Goal: Entertainment & Leisure: Consume media (video, audio)

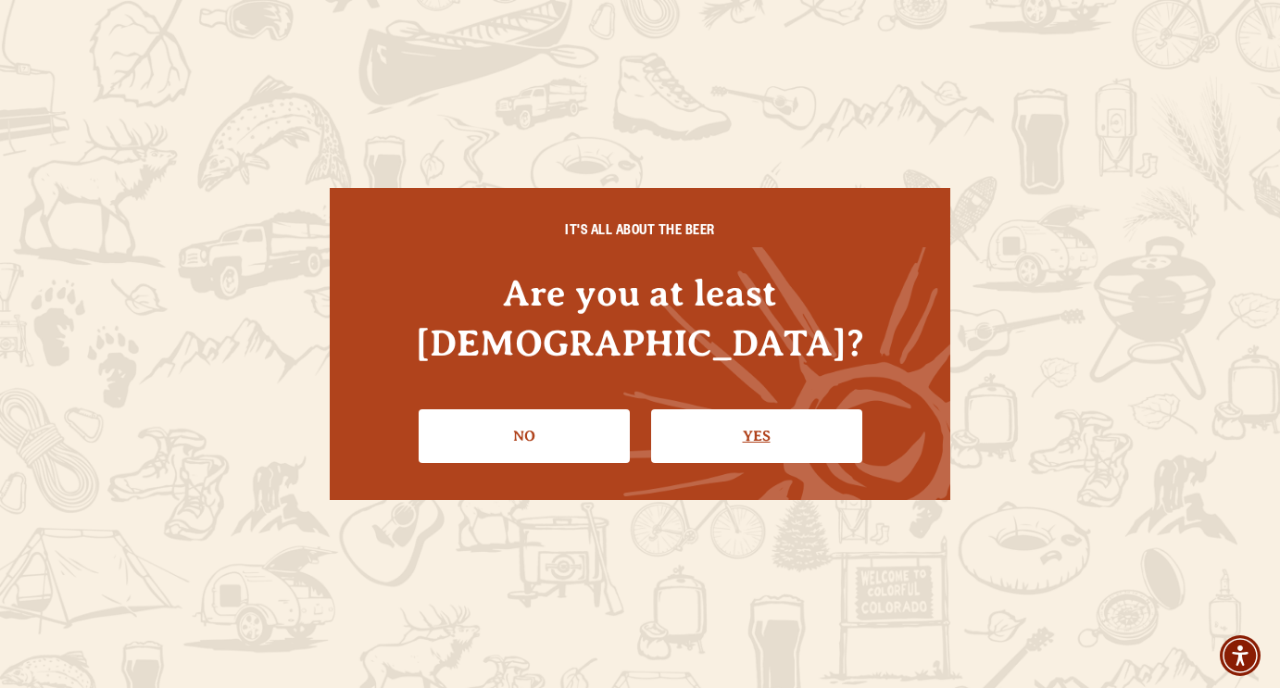
click at [792, 419] on link "Yes" at bounding box center [756, 436] width 211 height 54
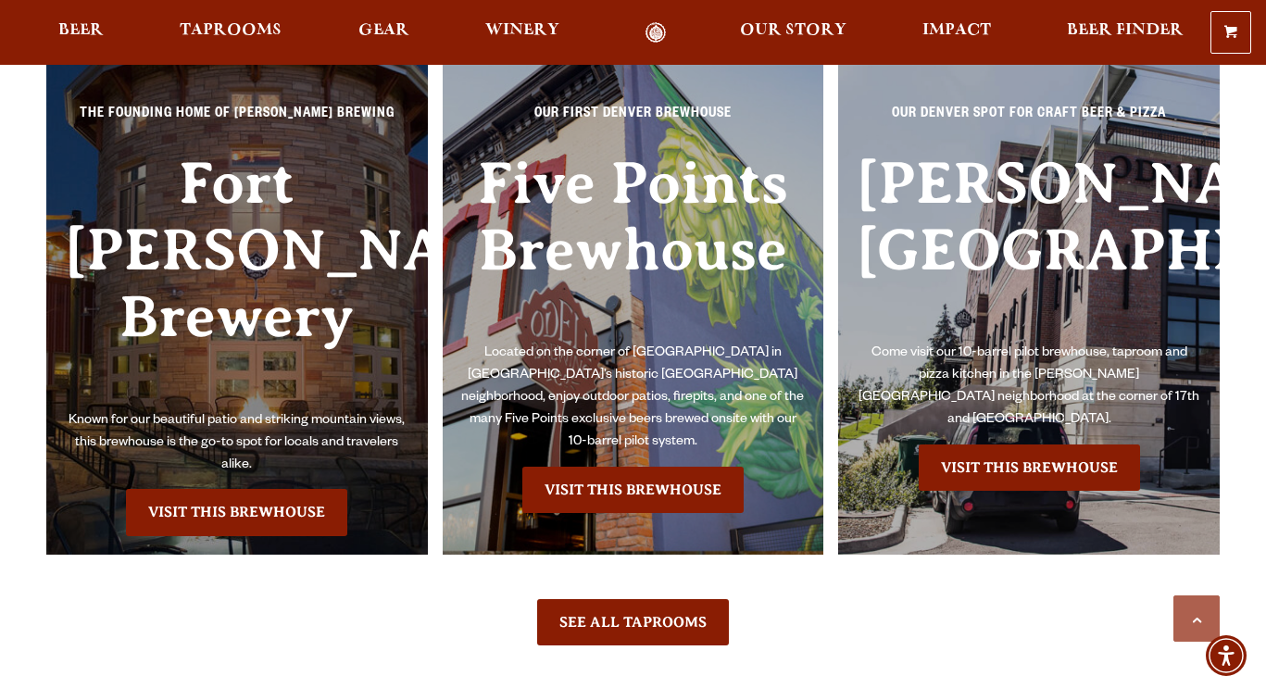
scroll to position [3890, 0]
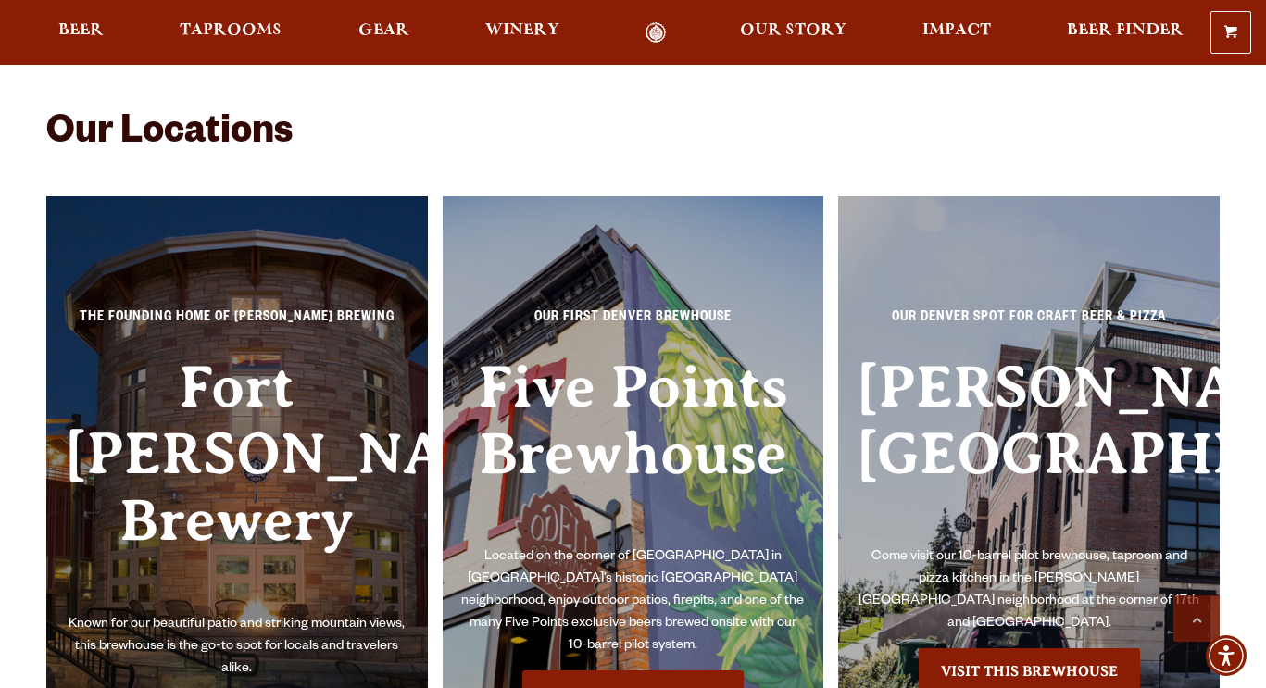
click at [283, 479] on h3 "Fort [PERSON_NAME] Brewery" at bounding box center [237, 484] width 345 height 260
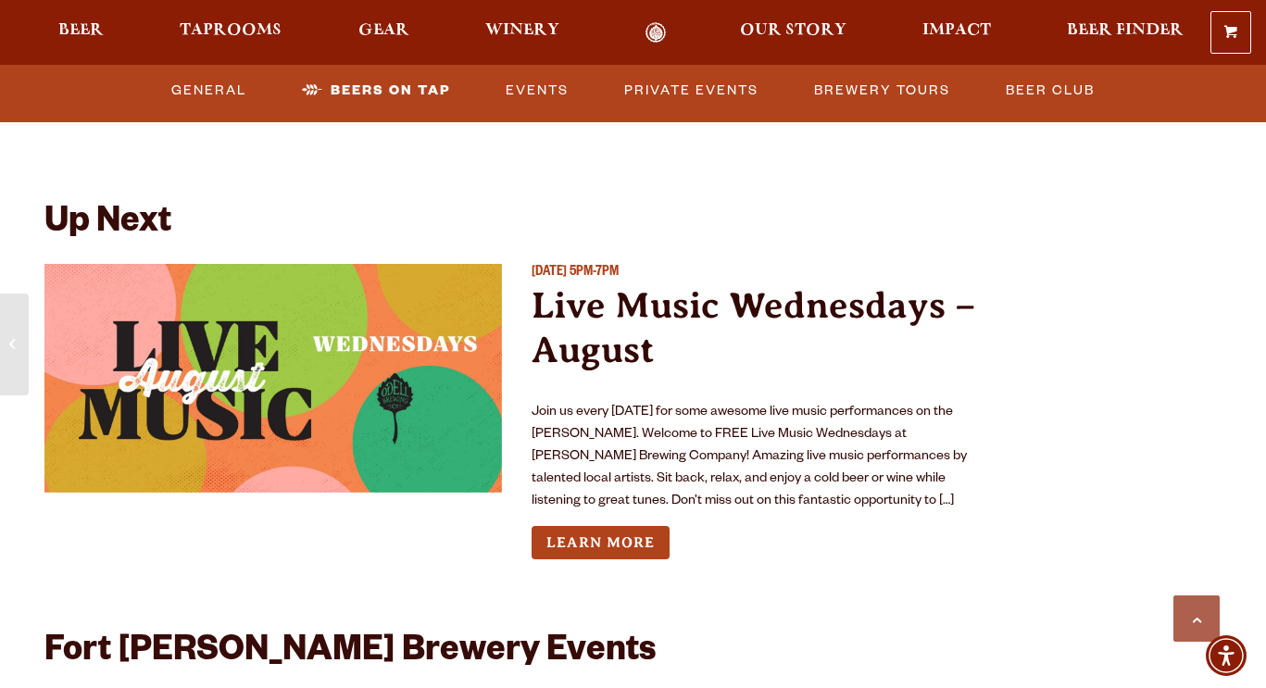
scroll to position [6576, 0]
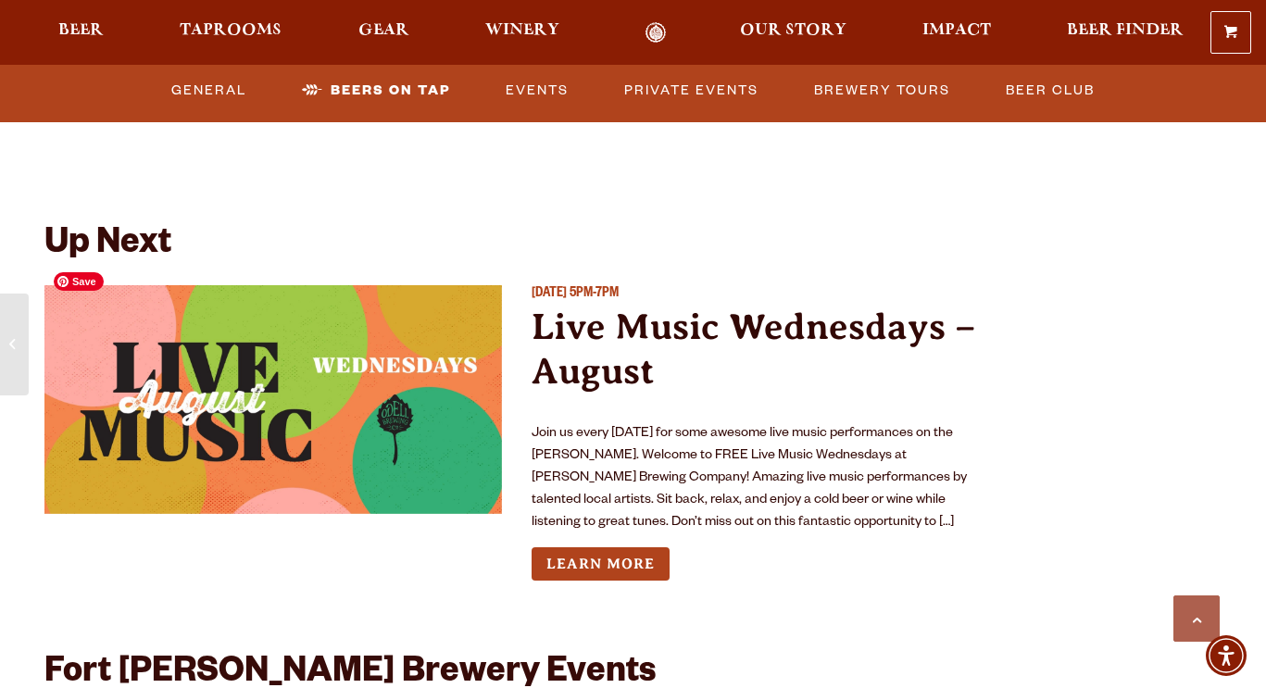
click at [416, 384] on img "View event details" at bounding box center [273, 399] width 458 height 229
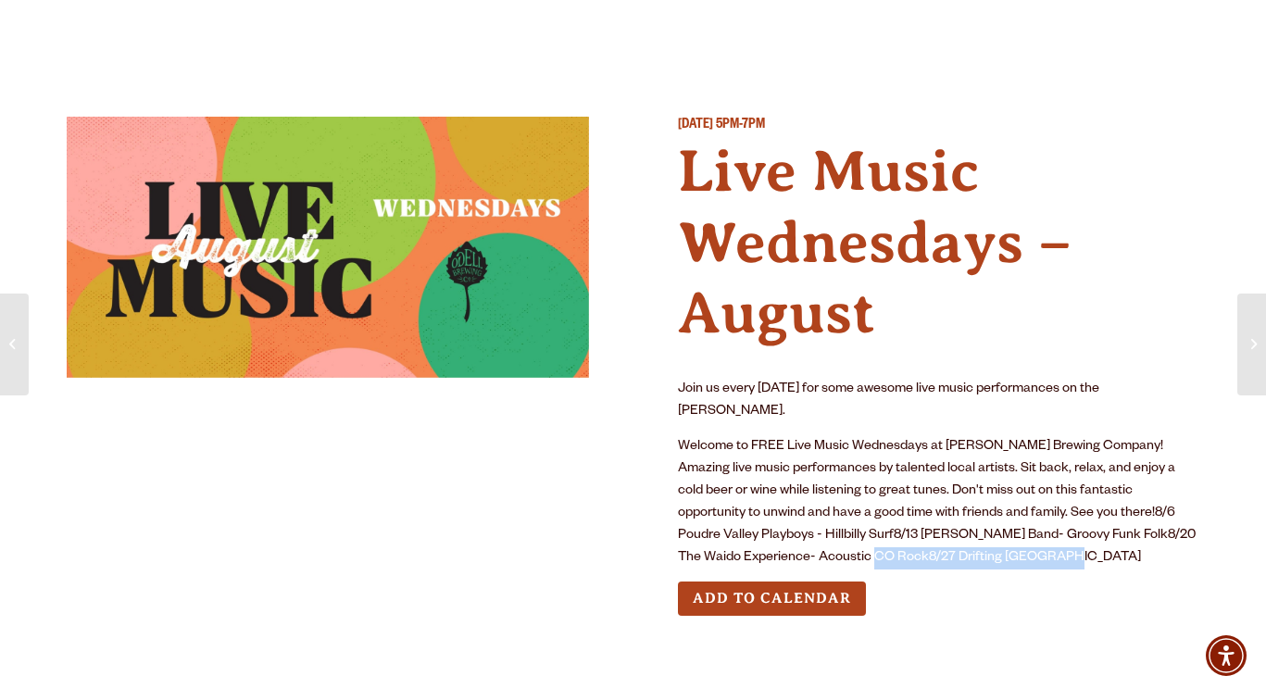
drag, startPoint x: 990, startPoint y: 531, endPoint x: 813, endPoint y: 534, distance: 177.0
click at [813, 534] on p "Welcome to FREE Live Music Wednesdays at Odell Brewing Company! Amazing live mu…" at bounding box center [939, 502] width 522 height 133
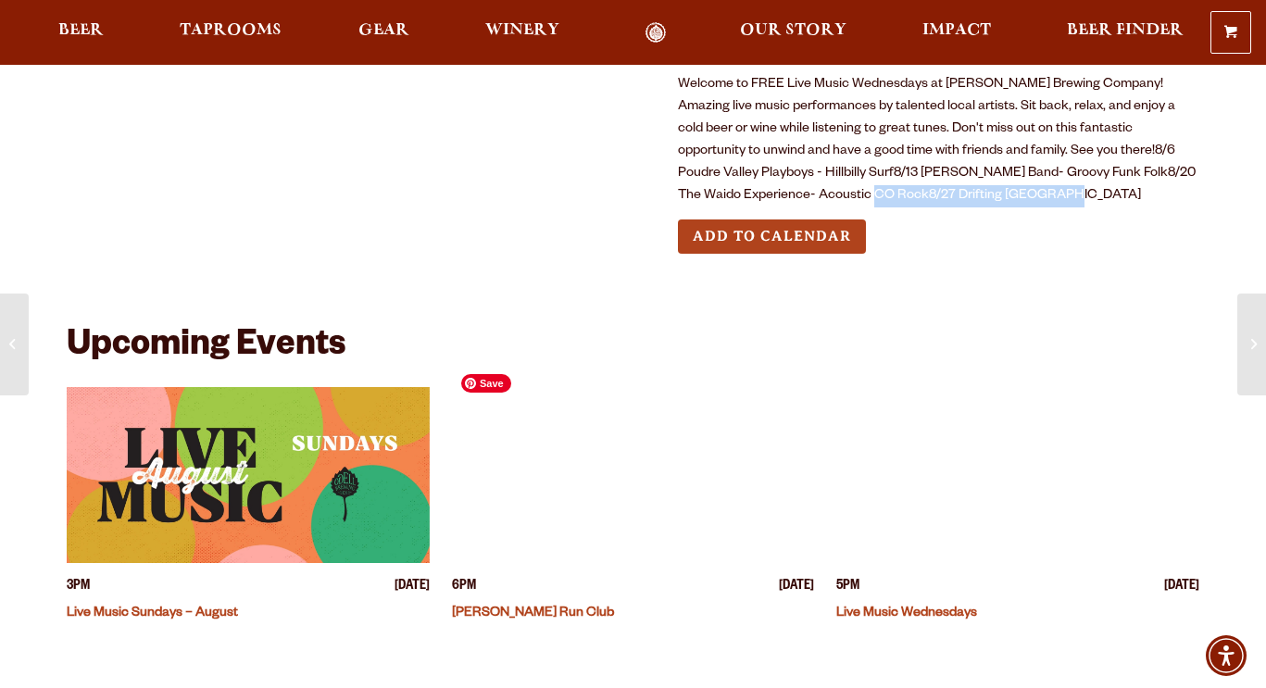
scroll to position [371, 0]
